Goal: Information Seeking & Learning: Learn about a topic

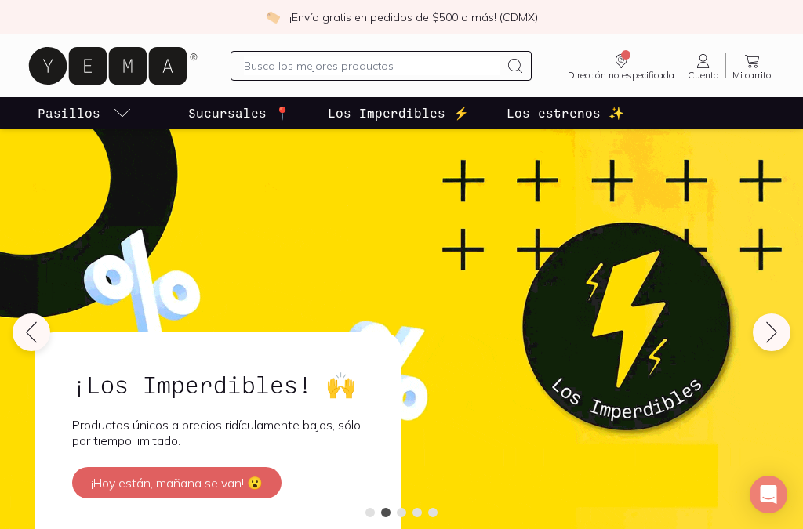
click at [220, 127] on link "Sucursales 📍" at bounding box center [239, 112] width 108 height 31
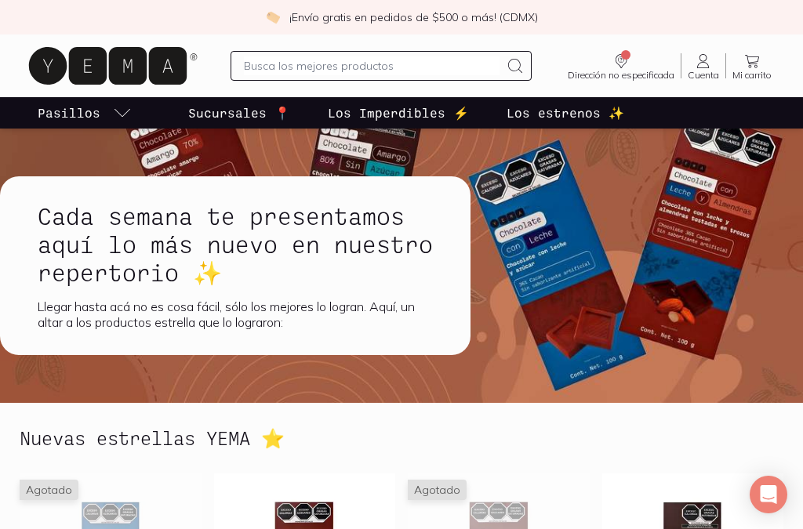
click at [120, 114] on icon "pasillo-todos-link" at bounding box center [122, 112] width 19 height 19
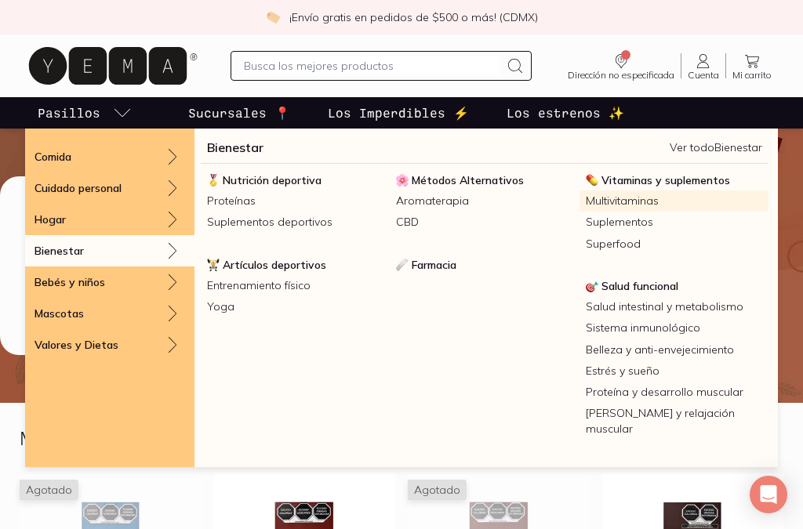
click at [644, 201] on link "Multivitaminas" at bounding box center [673, 200] width 189 height 21
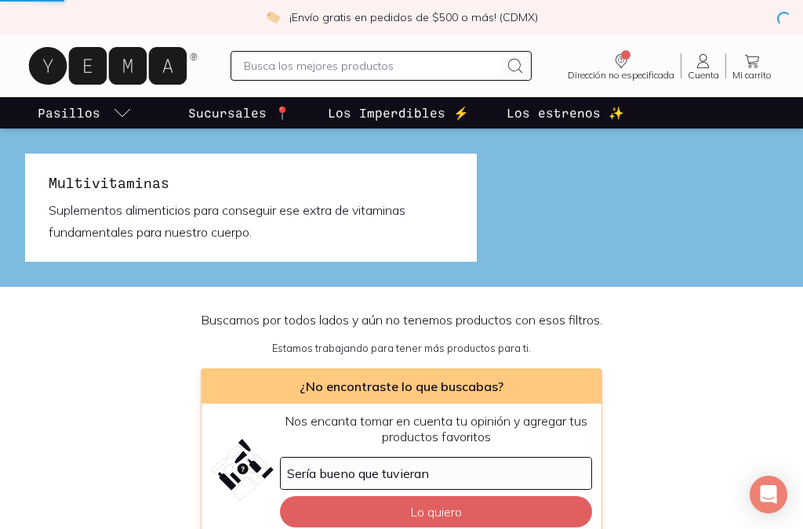
scroll to position [284, 0]
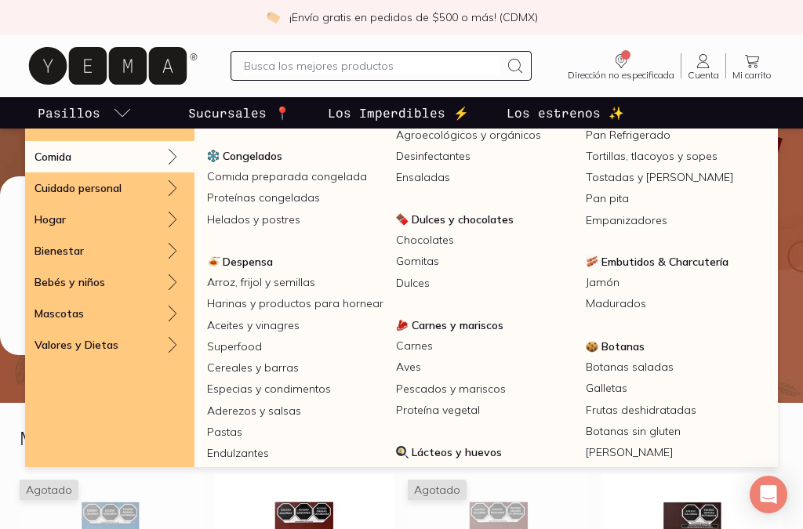
scroll to position [119, 0]
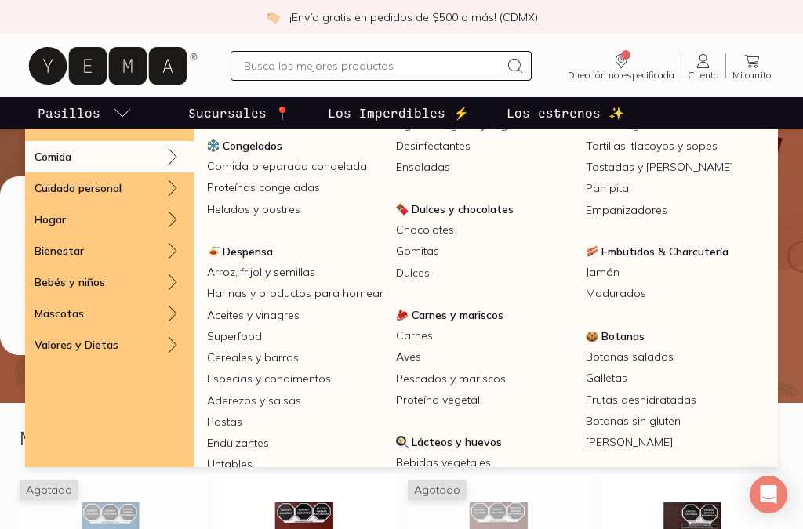
click at [418, 353] on link "Aves" at bounding box center [484, 356] width 189 height 21
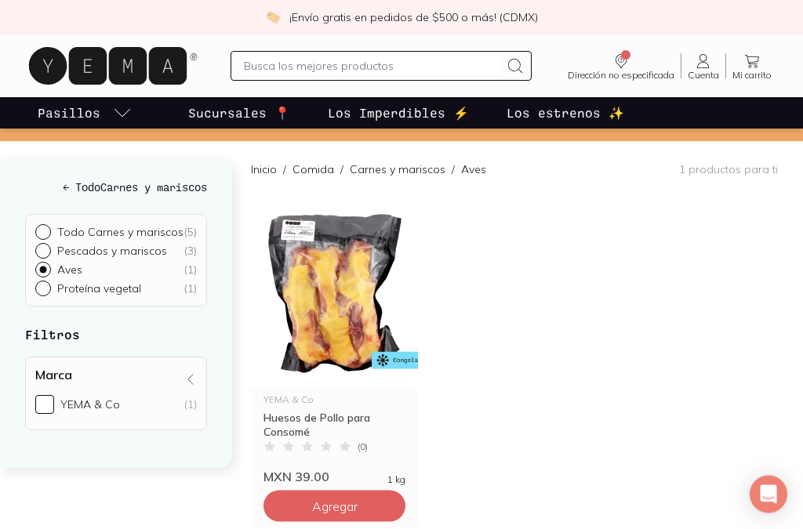
scroll to position [139, 0]
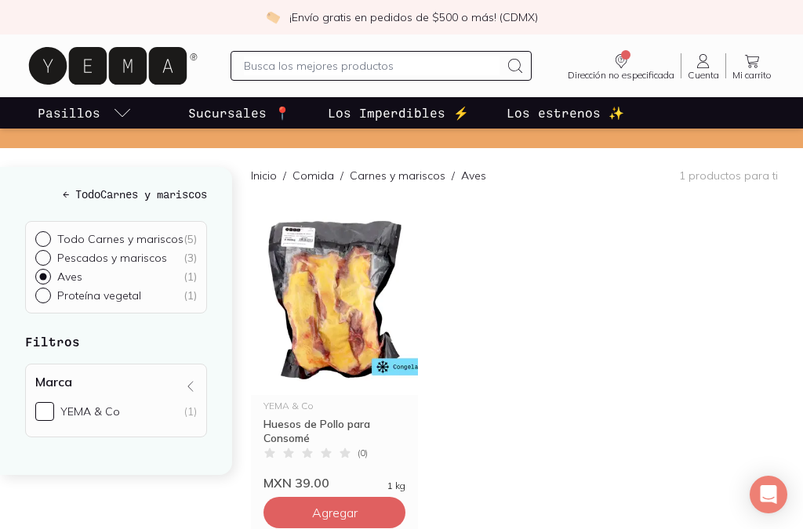
click at [132, 262] on p "Pescados y mariscos" at bounding box center [112, 258] width 110 height 14
click at [48, 262] on input "Pescados y mariscos ( 3 )" at bounding box center [41, 256] width 13 height 13
radio input "true"
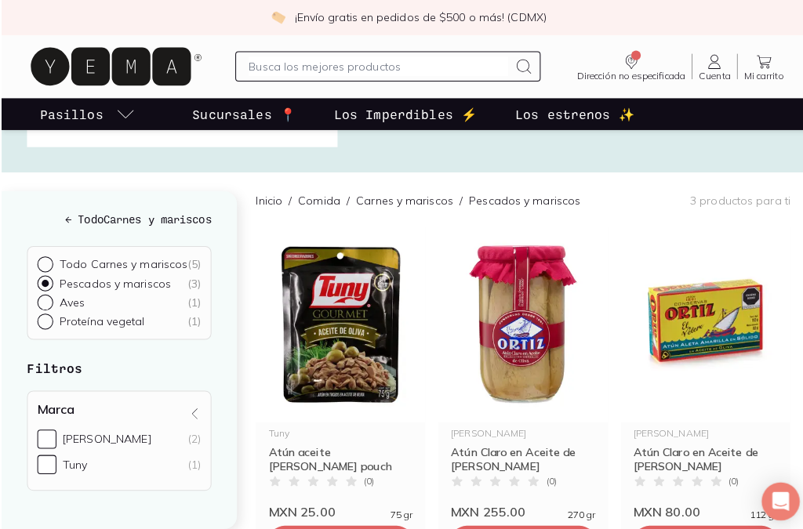
scroll to position [73, 0]
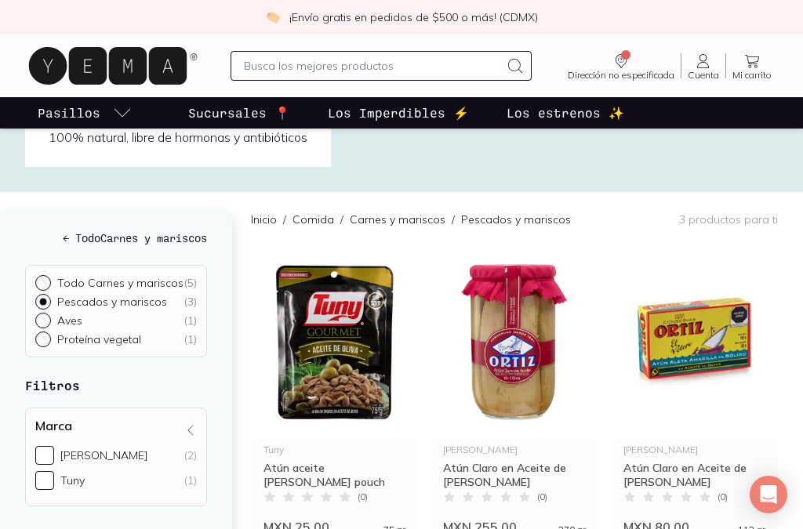
click at [126, 343] on p "Proteína vegetal" at bounding box center [99, 339] width 84 height 14
click at [48, 343] on input "Proteína vegetal ( 1 )" at bounding box center [41, 338] width 13 height 13
radio input "true"
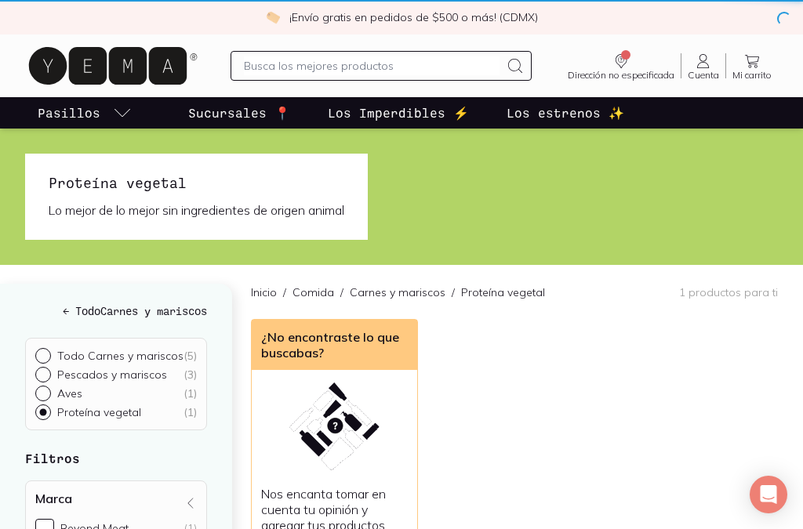
scroll to position [184, 0]
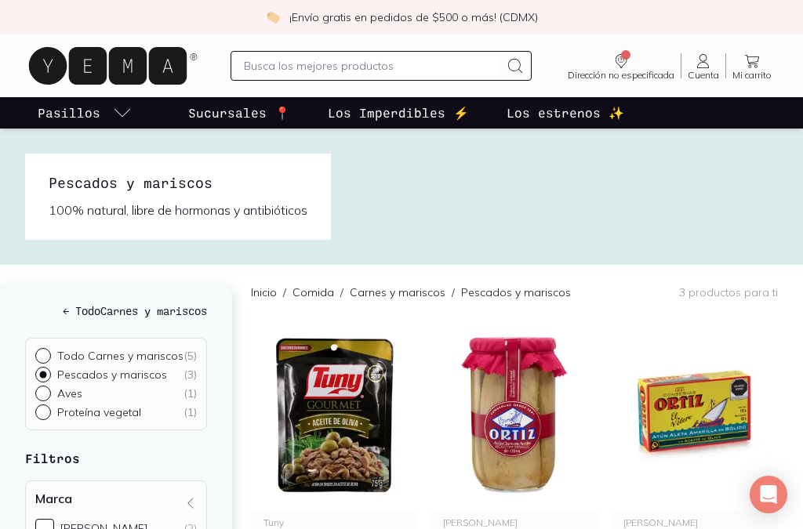
click at [40, 317] on h5 "← Todo Carnes y mariscos" at bounding box center [116, 311] width 182 height 16
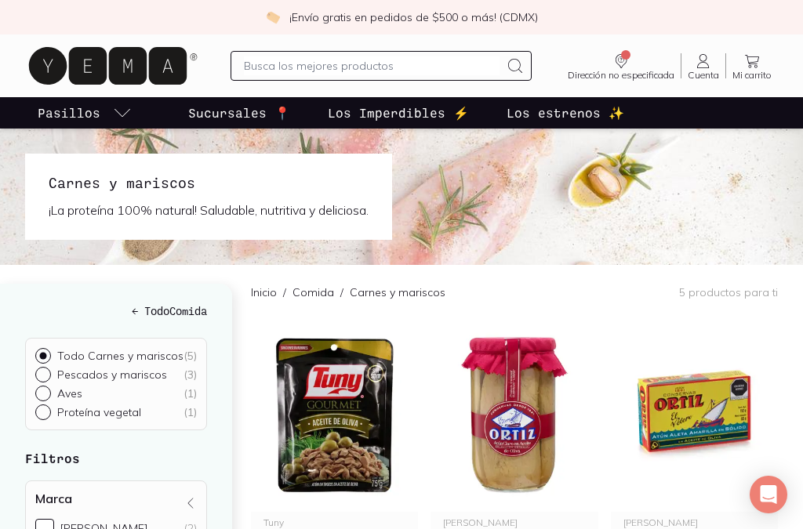
click at [176, 317] on h5 "← Todo Comida" at bounding box center [116, 311] width 182 height 16
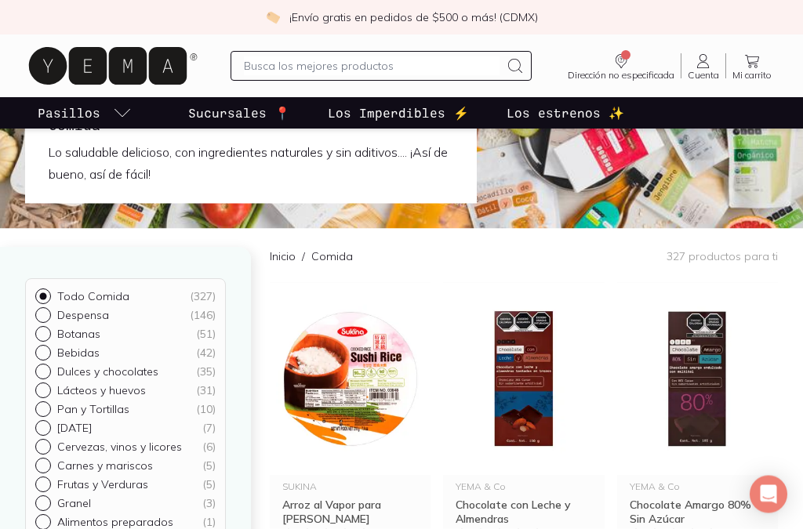
click at [152, 444] on p "Cervezas, vinos y licores" at bounding box center [119, 448] width 125 height 14
click at [48, 444] on input "Cervezas, vinos y licores ( 6 )" at bounding box center [41, 446] width 13 height 13
radio input "true"
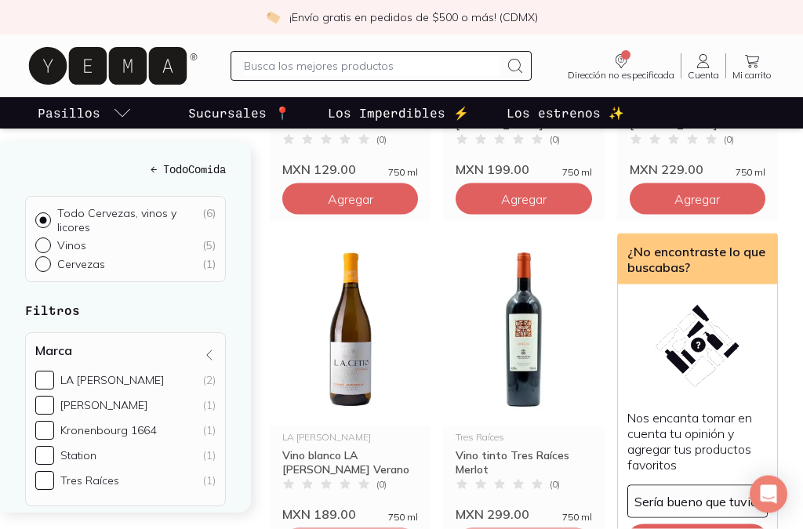
scroll to position [537, 0]
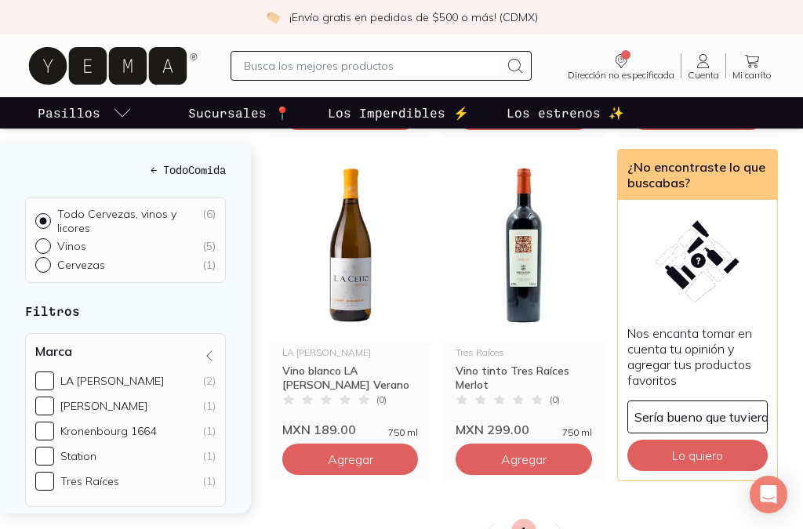
click at [190, 173] on h5 "← Todo Comida" at bounding box center [125, 169] width 201 height 16
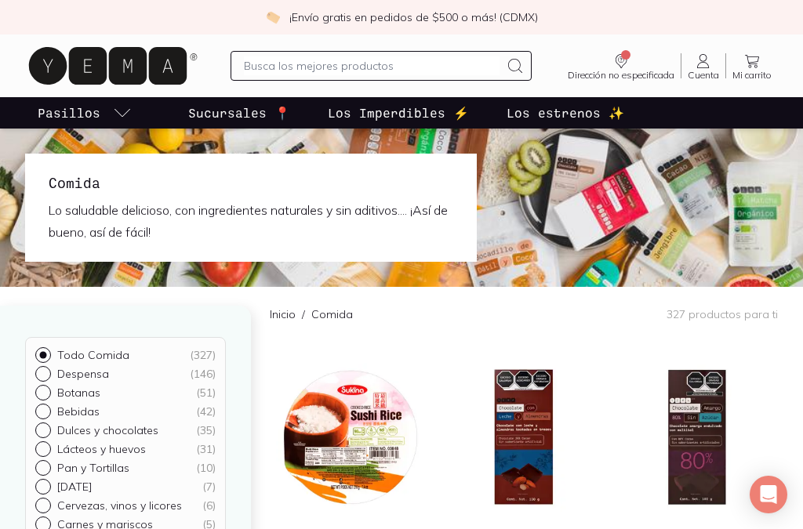
click at [368, 444] on img at bounding box center [350, 437] width 161 height 193
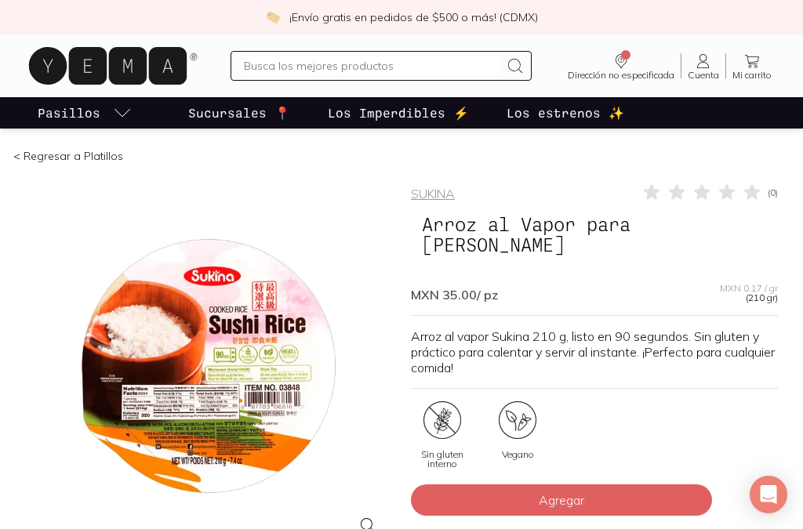
click at [706, 234] on span "Arroz al Vapor para Sushi SUKINA" at bounding box center [594, 234] width 367 height 51
click at [80, 152] on link "< Regresar a Platillos" at bounding box center [68, 156] width 110 height 14
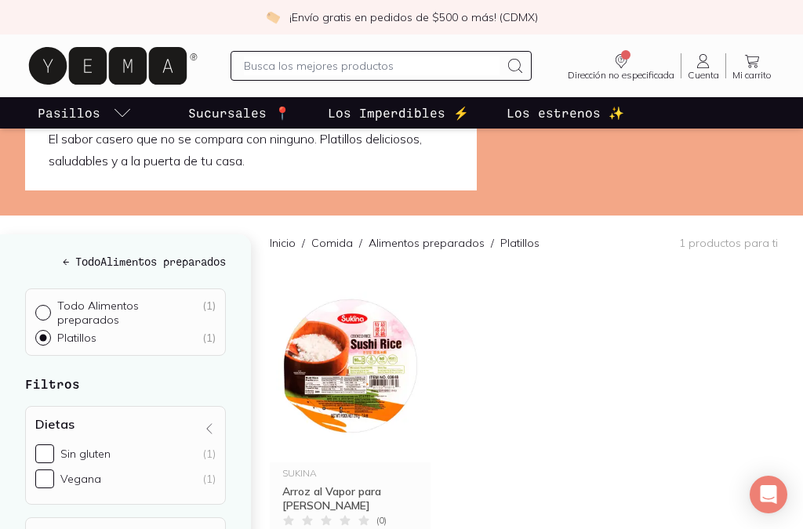
scroll to position [70, 0]
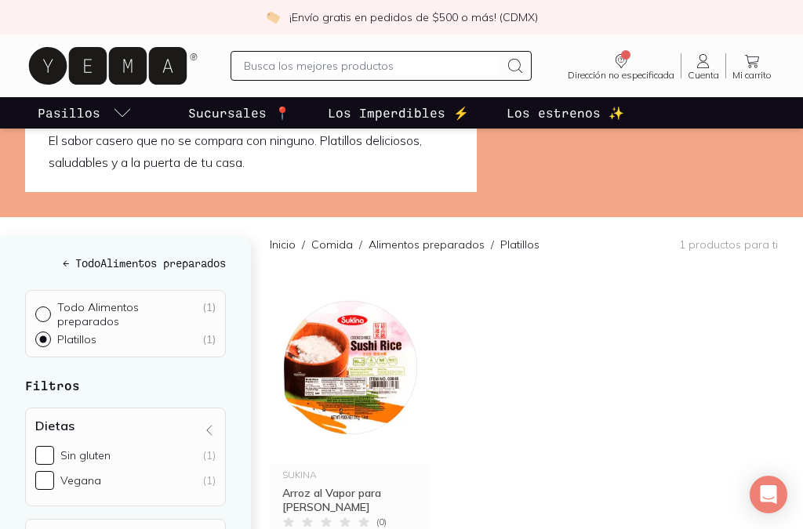
click at [76, 267] on h5 "← Todo Alimentos preparados" at bounding box center [125, 263] width 201 height 16
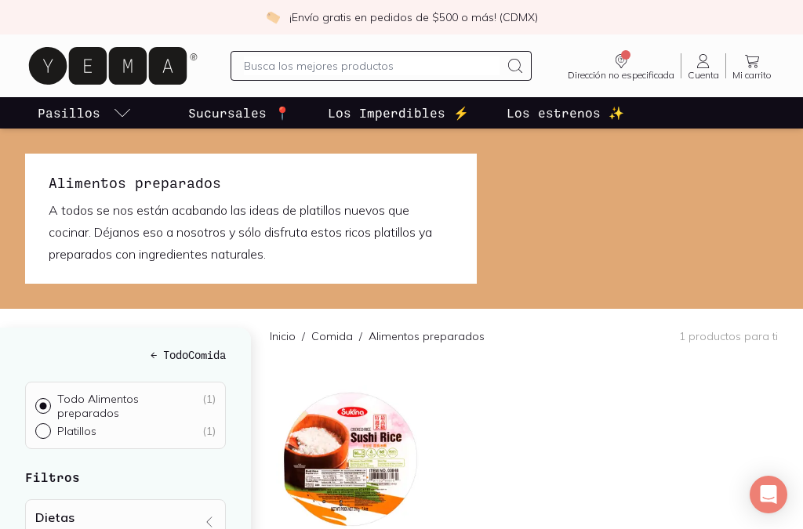
click at [165, 354] on h5 "← Todo Comida" at bounding box center [125, 354] width 201 height 16
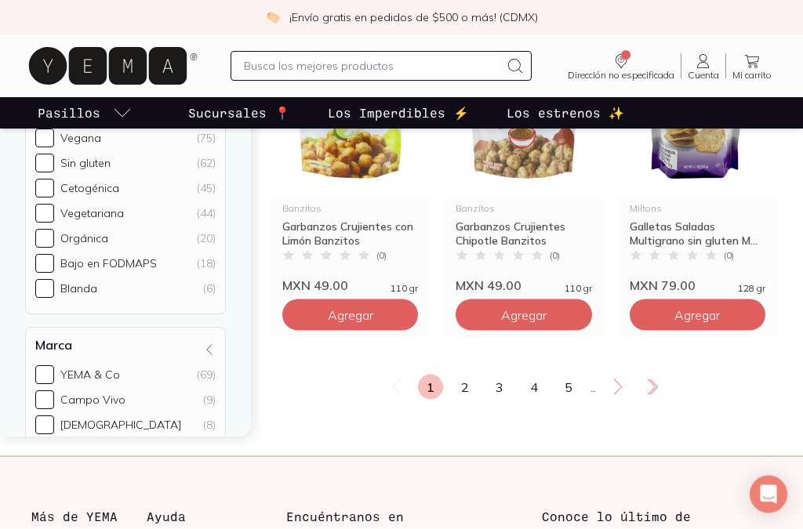
scroll to position [2751, 0]
click at [456, 381] on link "2" at bounding box center [464, 386] width 25 height 25
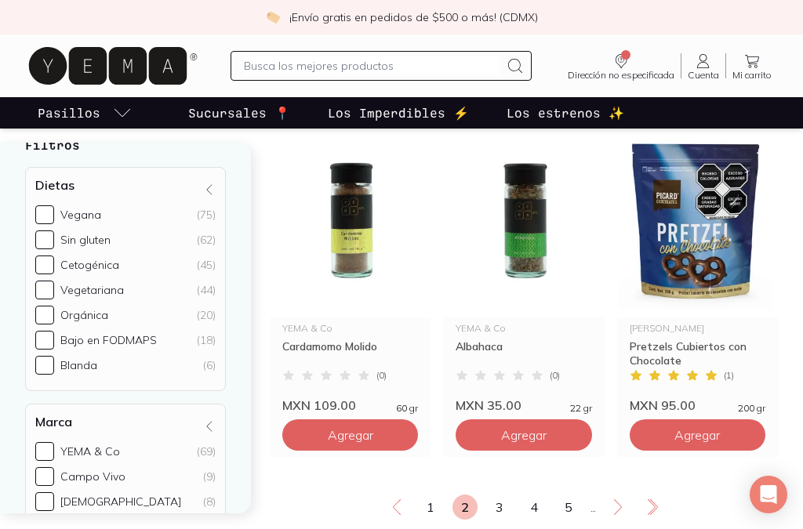
scroll to position [2637, 0]
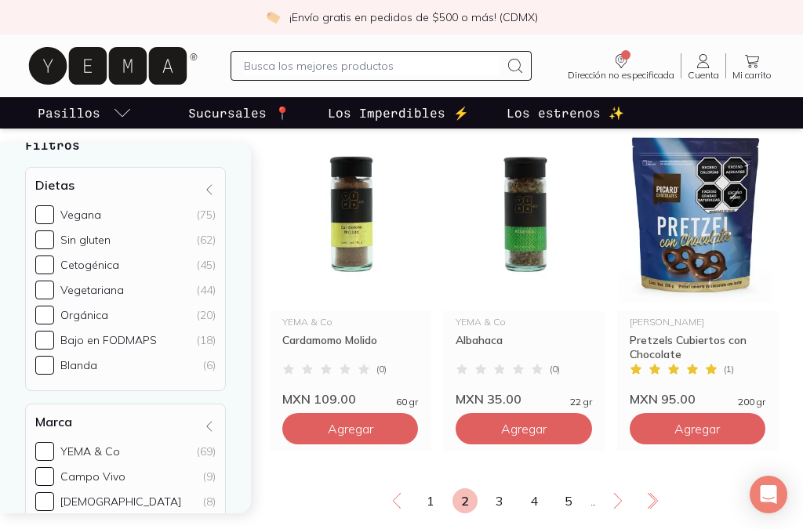
click at [499, 491] on link "3" at bounding box center [499, 500] width 25 height 25
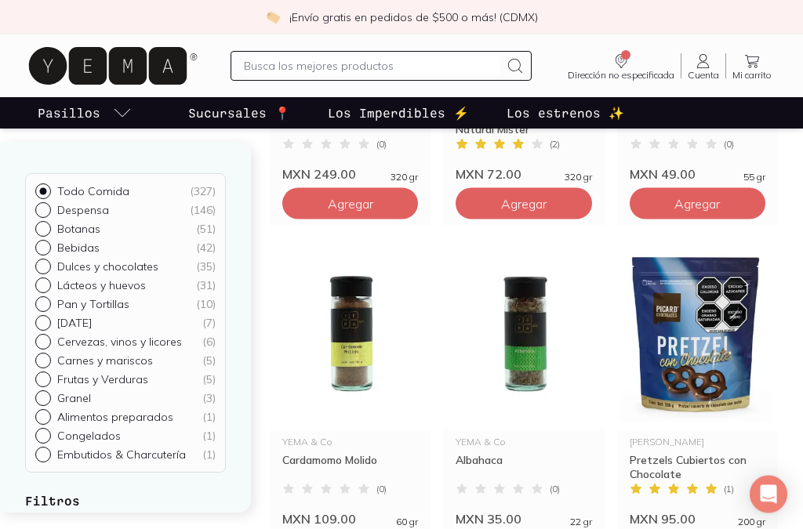
scroll to position [2518, 0]
